Goal: Transaction & Acquisition: Download file/media

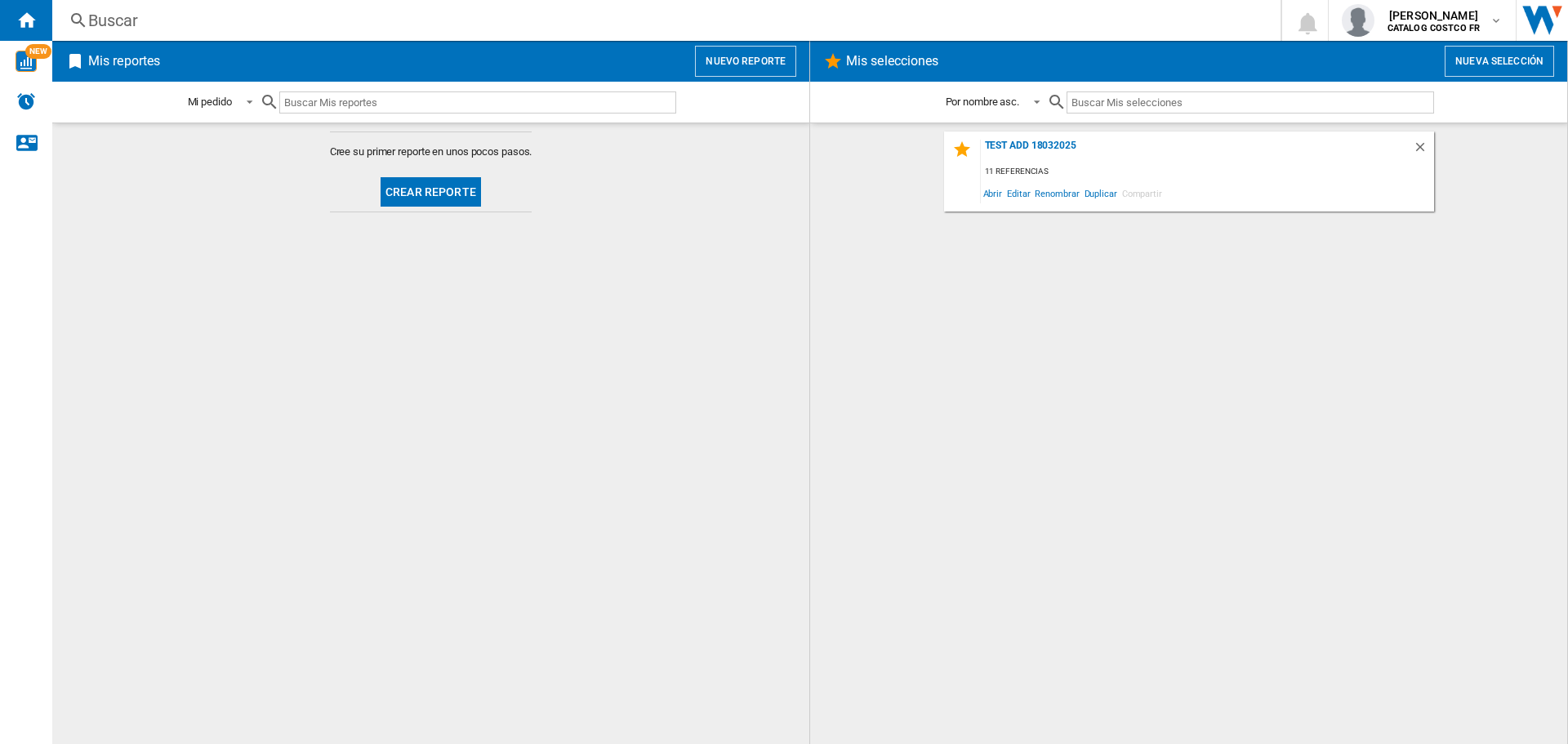
drag, startPoint x: 427, startPoint y: 151, endPoint x: 433, endPoint y: 164, distance: 14.3
click at [428, 151] on span "Cree su primer reporte en unos pocos pasos." at bounding box center [431, 152] width 203 height 15
click at [435, 191] on button "Crear reporte" at bounding box center [430, 191] width 100 height 29
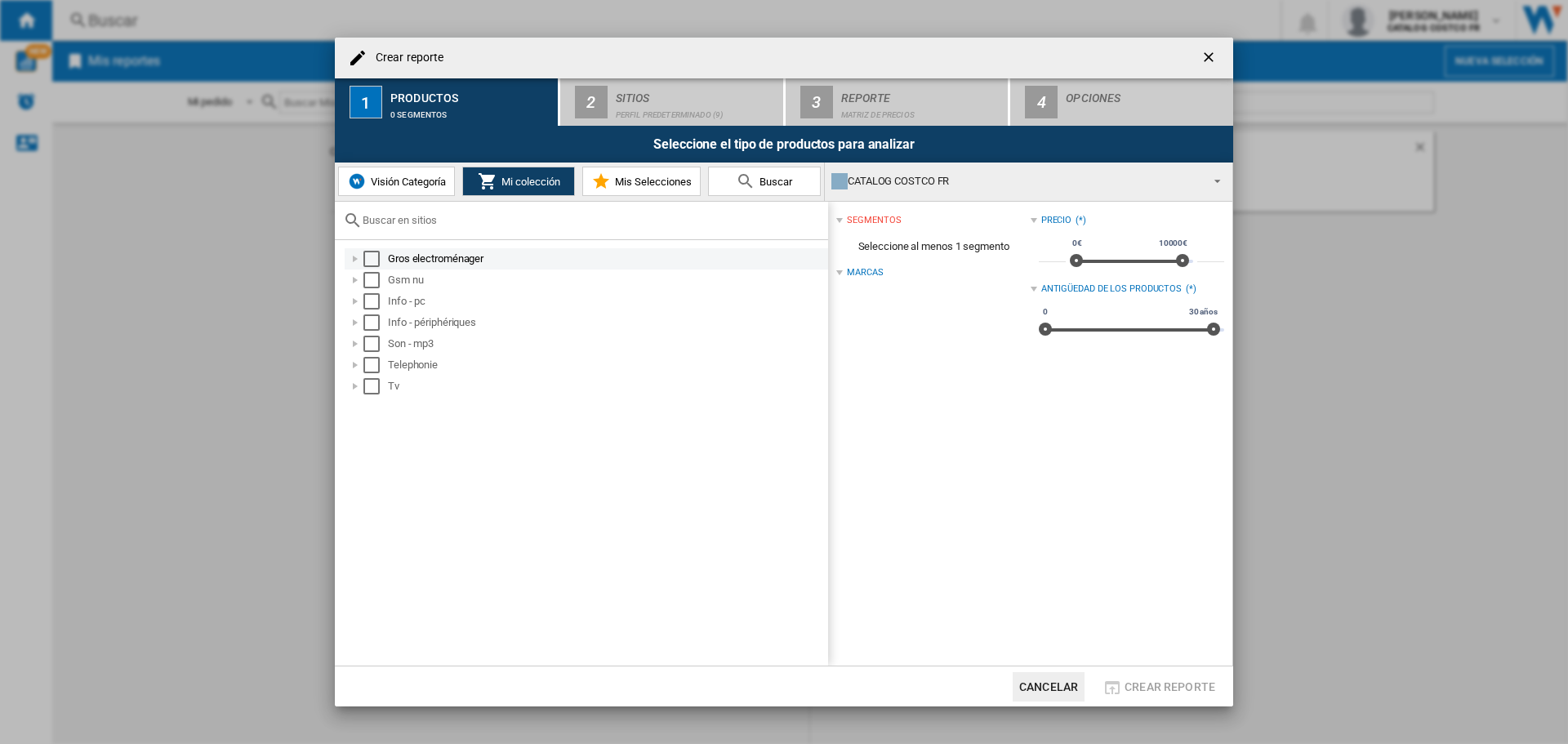
click at [381, 258] on md-checkbox "Select" at bounding box center [375, 258] width 25 height 16
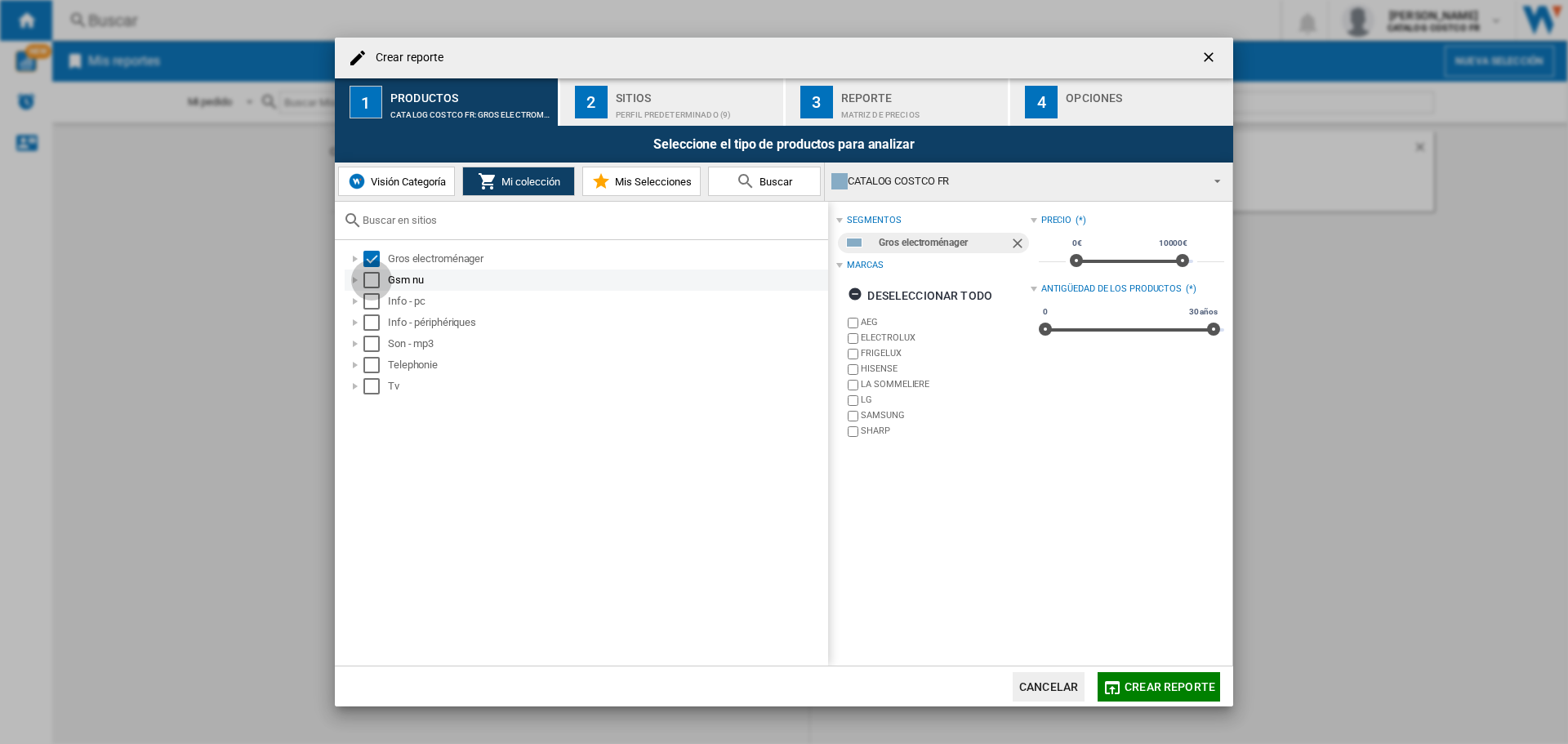
click at [370, 279] on div "Select" at bounding box center [371, 280] width 16 height 16
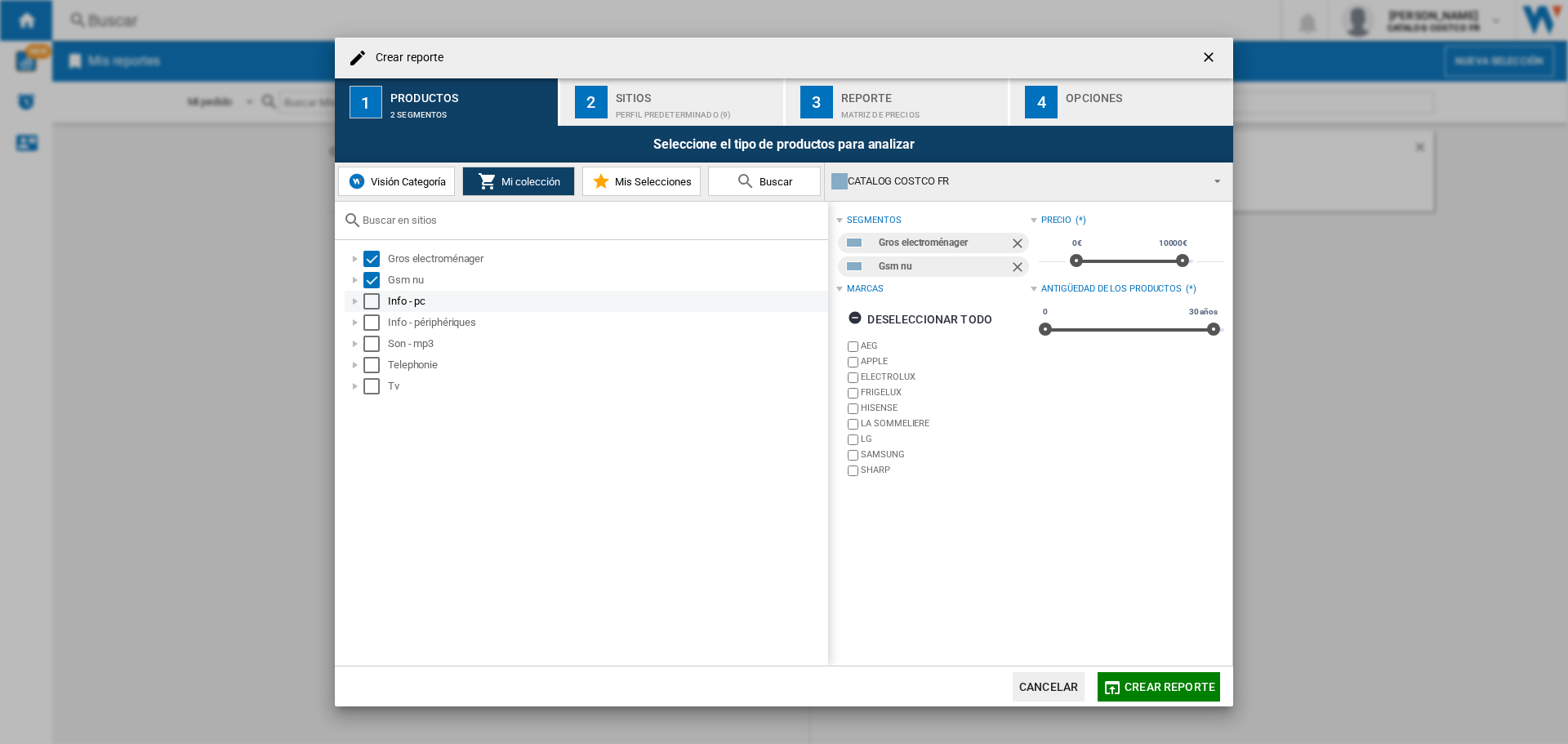
click at [370, 299] on div "Select" at bounding box center [371, 300] width 16 height 16
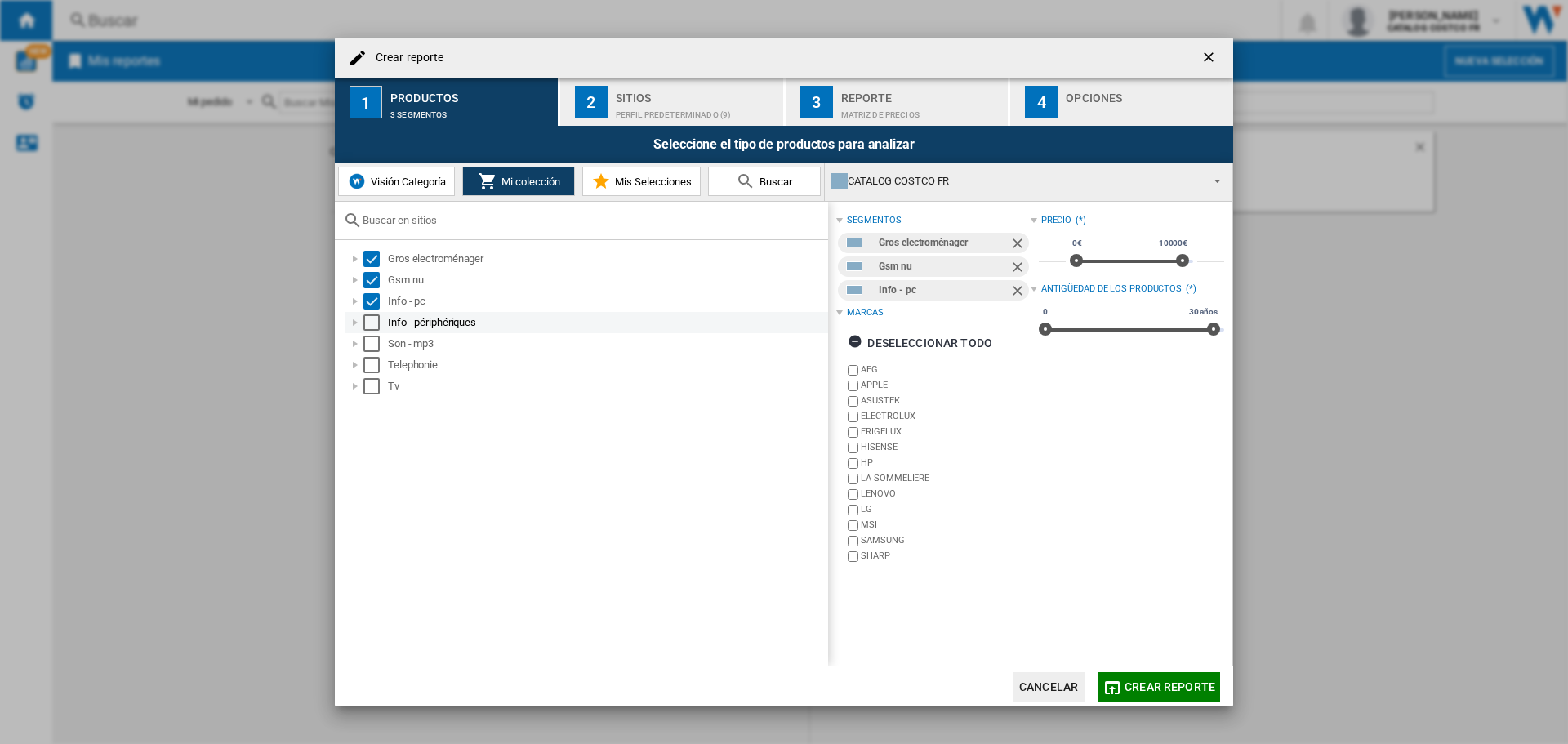
click at [368, 322] on div "Select" at bounding box center [371, 322] width 16 height 16
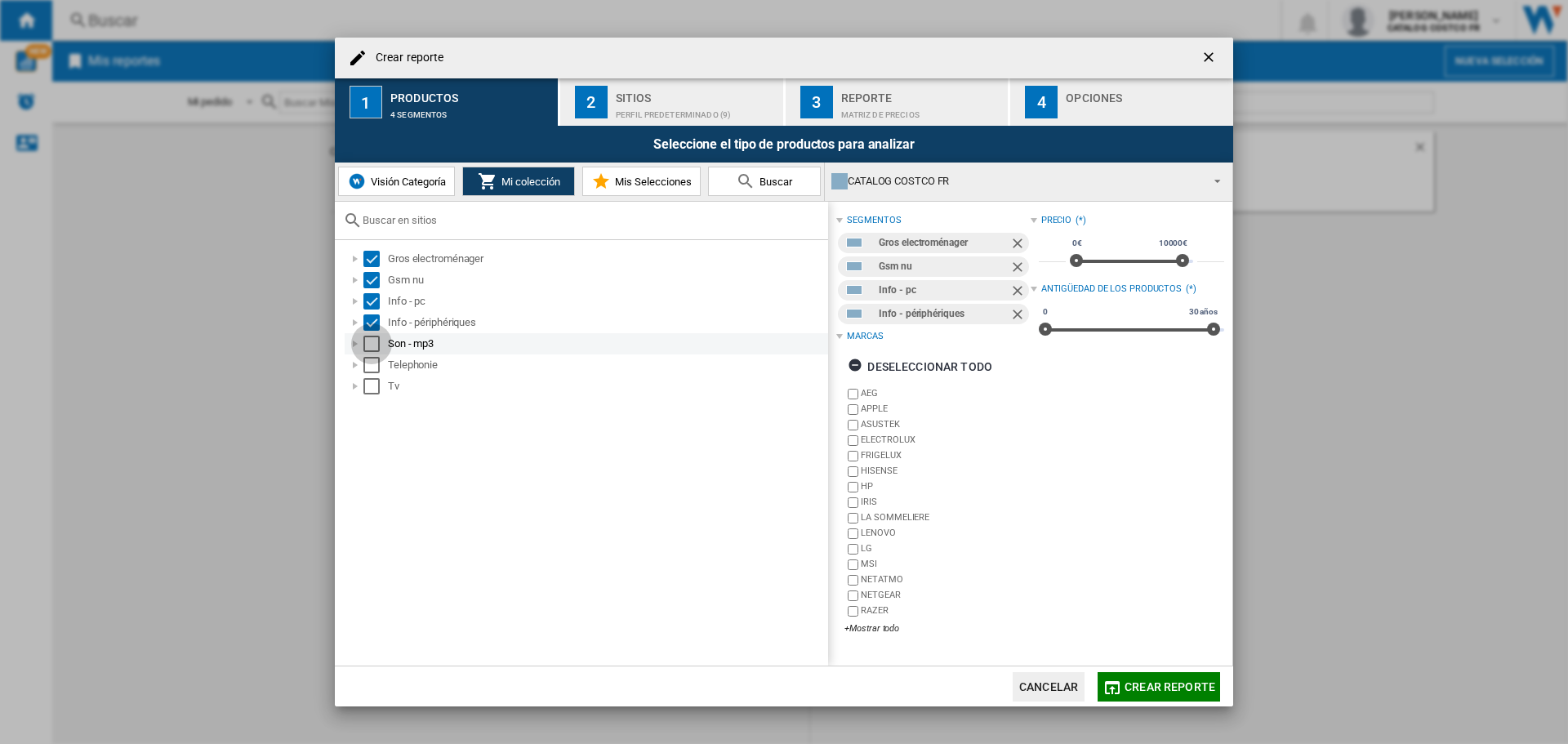
click at [370, 341] on div "Select" at bounding box center [371, 343] width 16 height 16
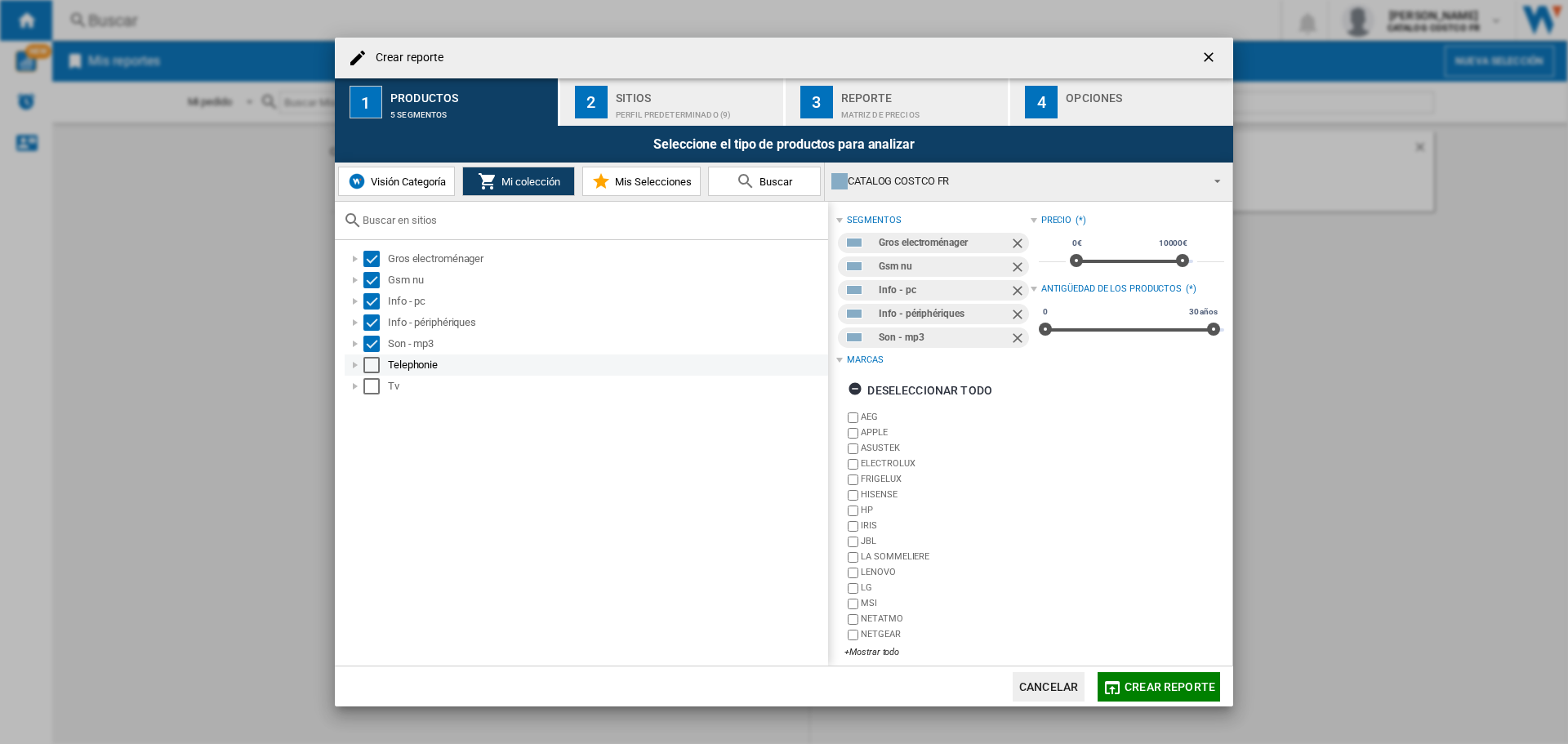
click at [374, 367] on div "Select" at bounding box center [371, 364] width 16 height 16
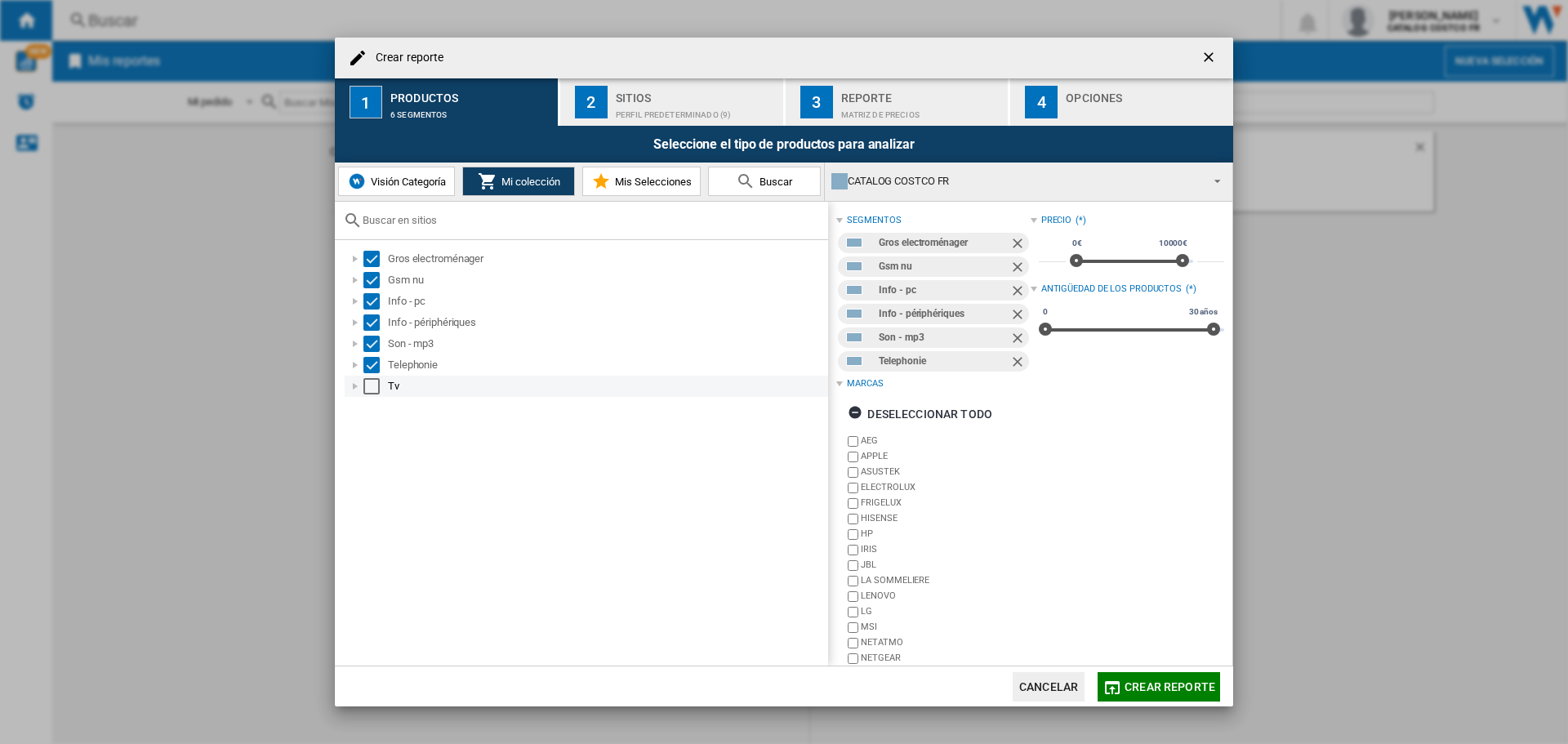
click at [369, 382] on div "Select" at bounding box center [371, 386] width 16 height 16
click at [702, 87] on div "Sitios" at bounding box center [697, 94] width 161 height 17
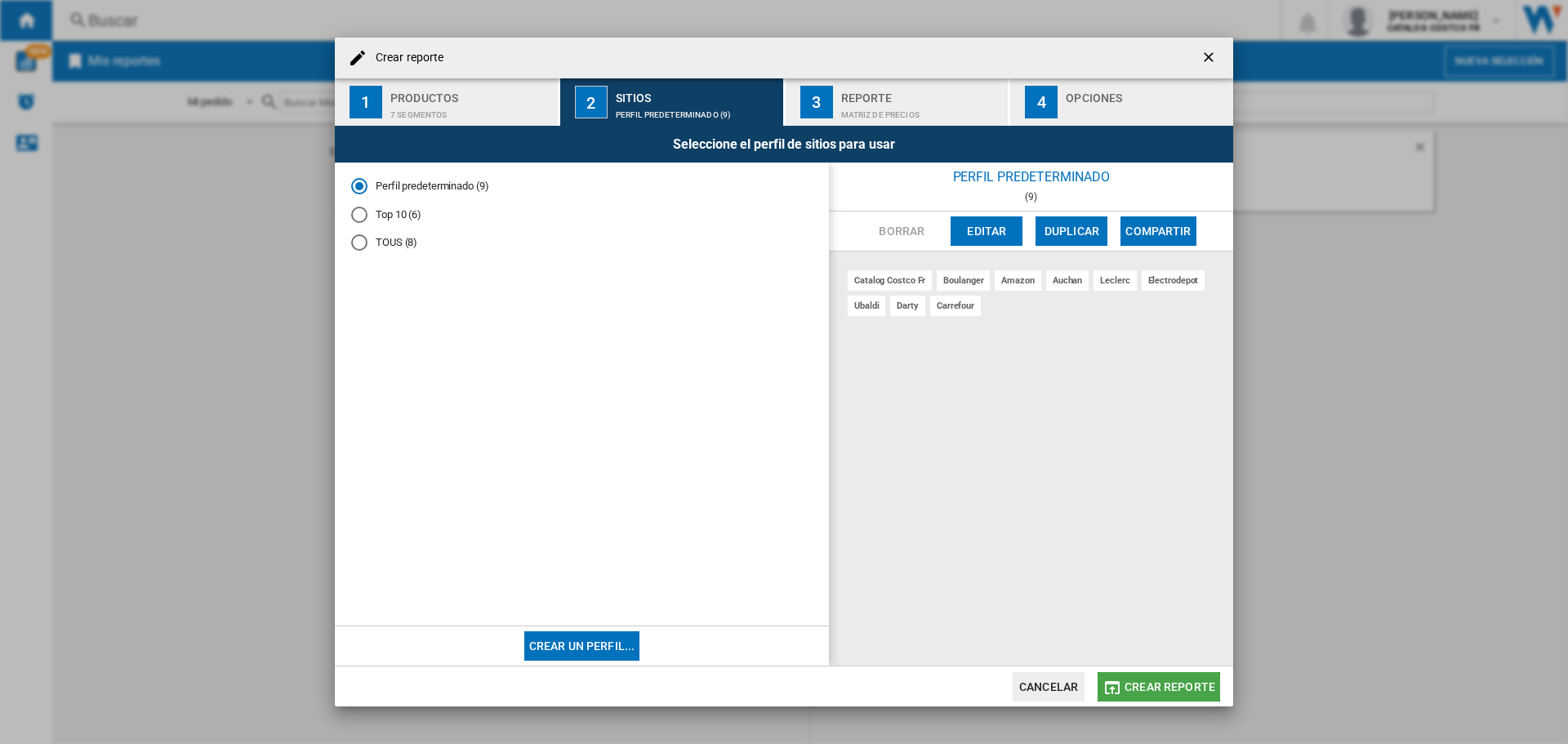
click at [1146, 681] on span "Crear reporte" at bounding box center [1170, 687] width 91 height 13
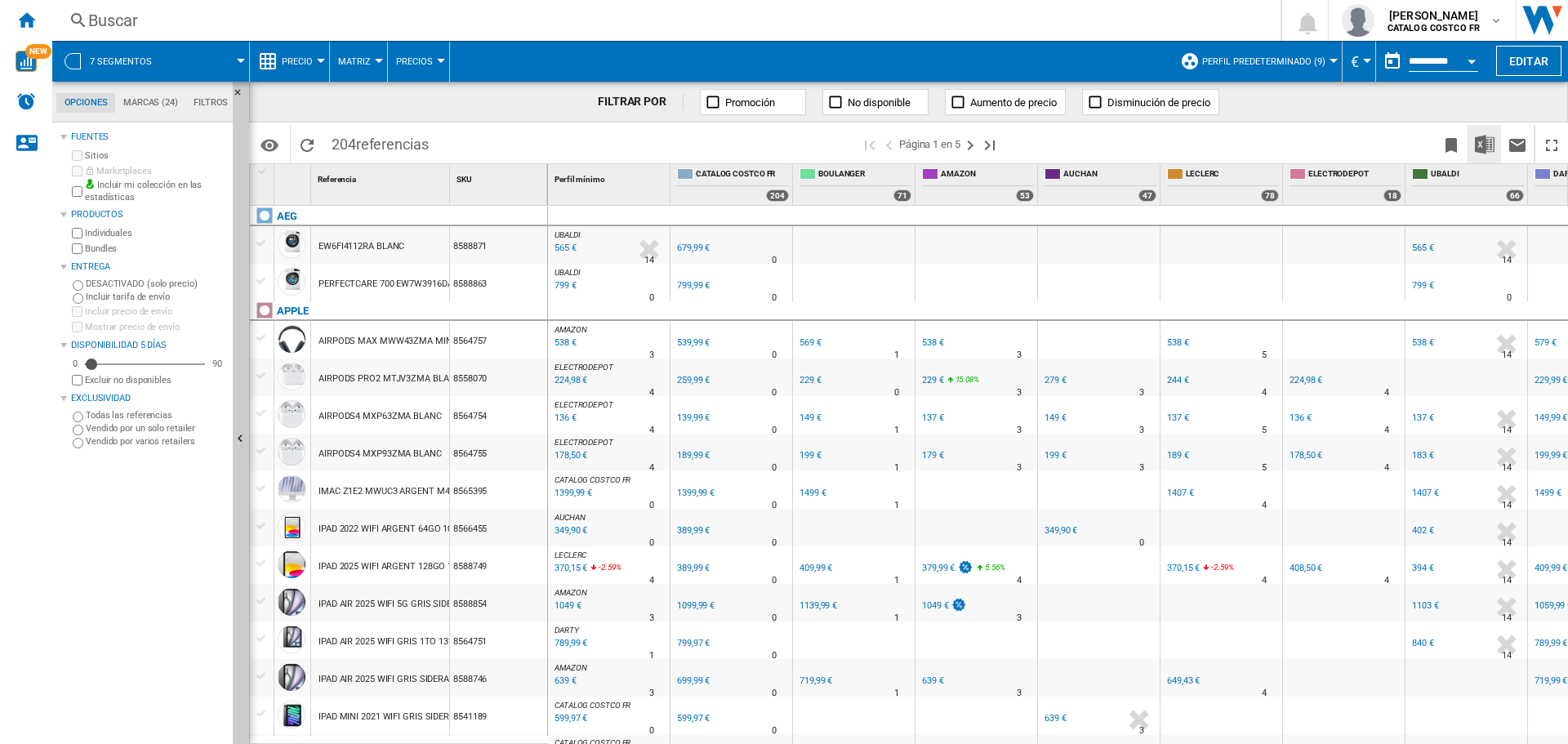
click at [1479, 144] on img "Descargar en Excel" at bounding box center [1485, 144] width 20 height 20
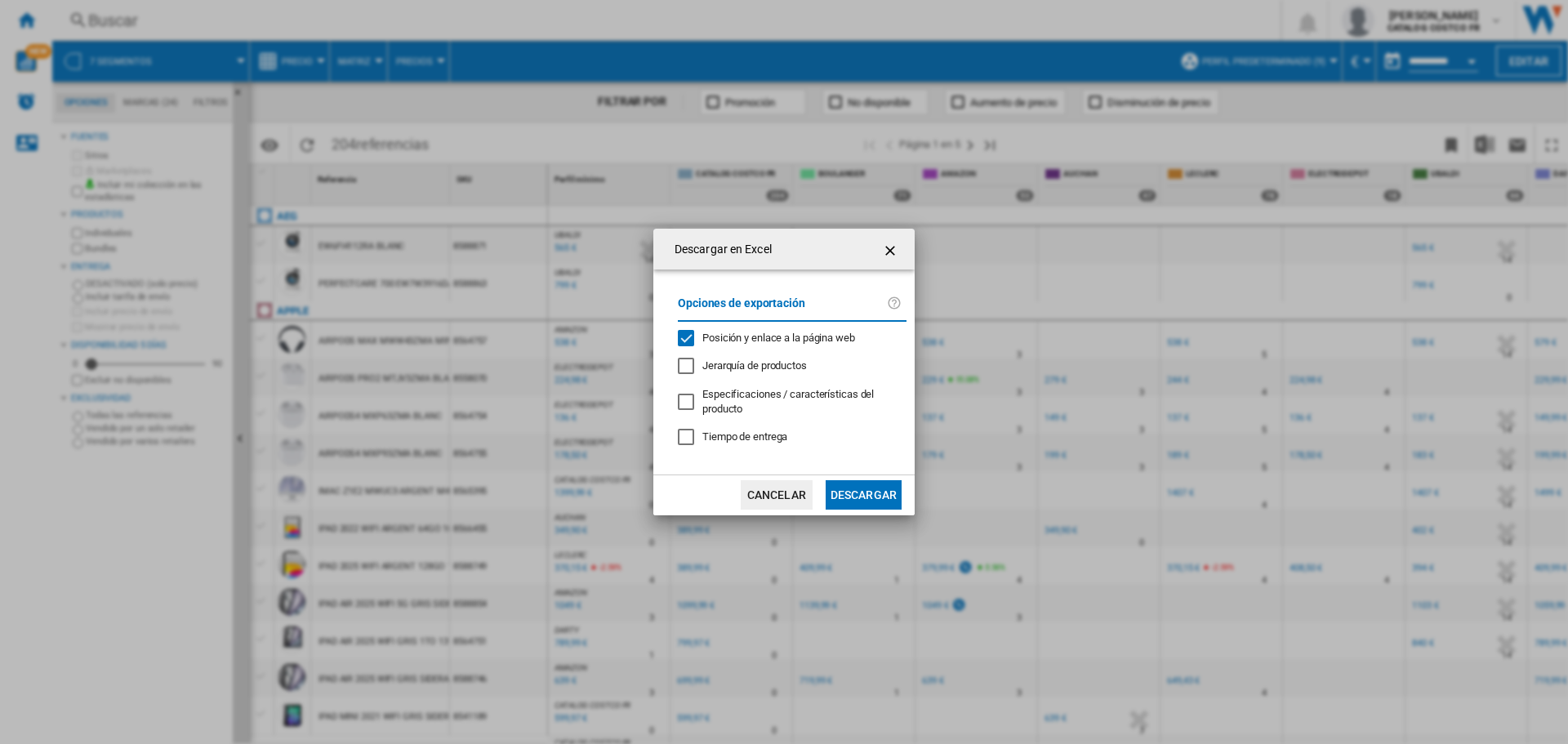
click at [862, 496] on button "Descargar" at bounding box center [864, 495] width 76 height 29
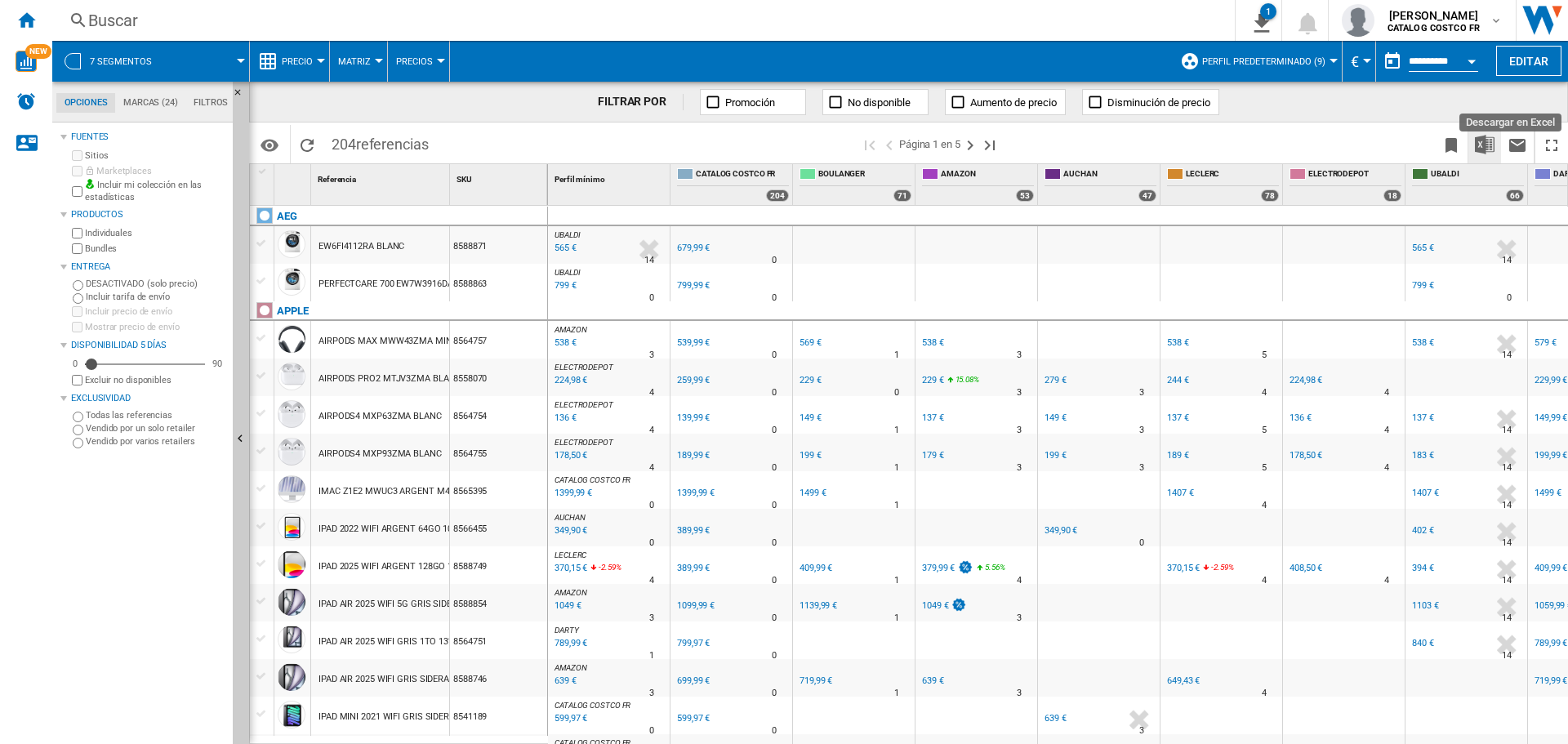
click at [1486, 139] on img "Descargar en Excel" at bounding box center [1485, 144] width 20 height 20
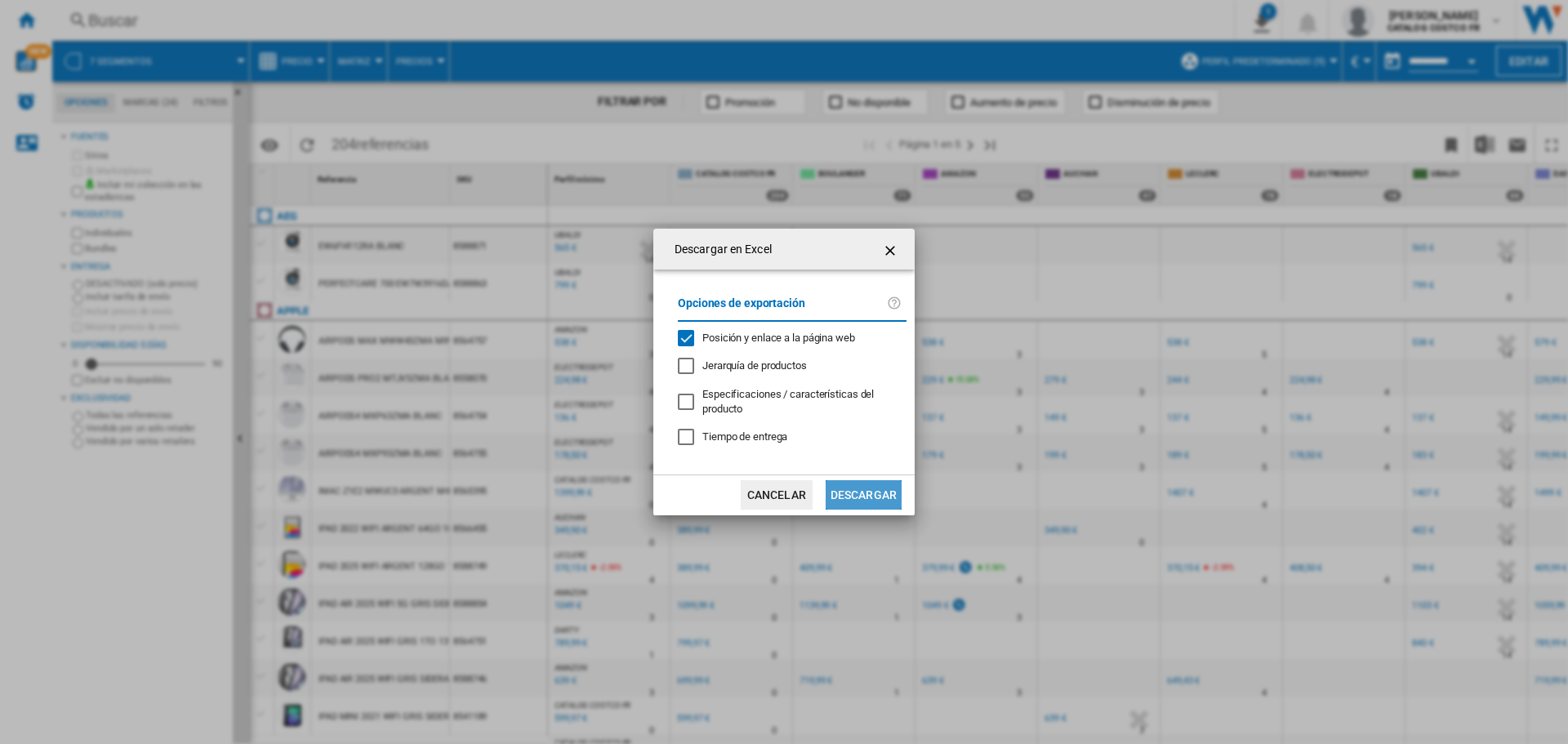
click at [876, 486] on button "Descargar" at bounding box center [864, 495] width 76 height 29
